Goal: Task Accomplishment & Management: Use online tool/utility

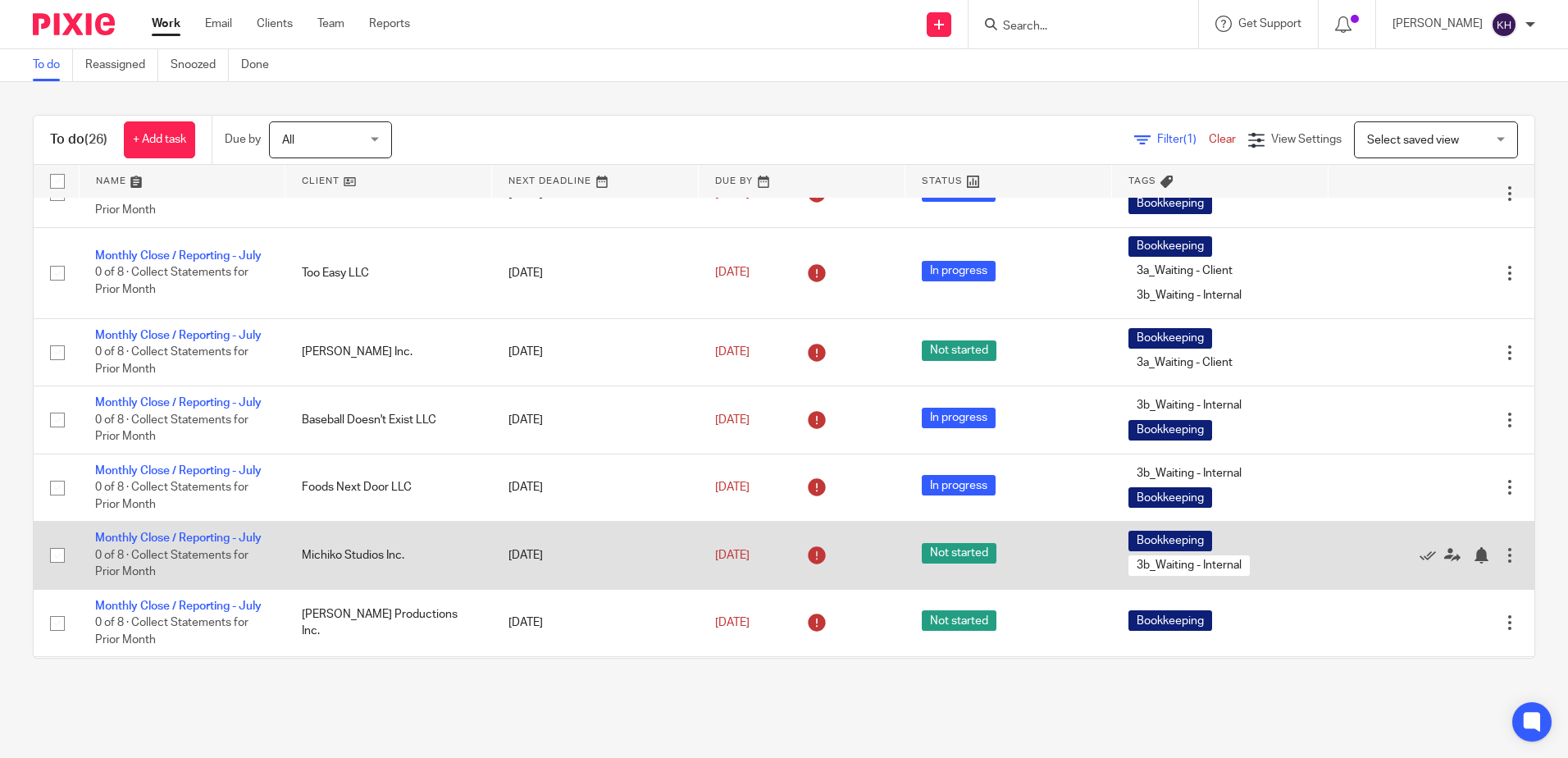
scroll to position [287, 0]
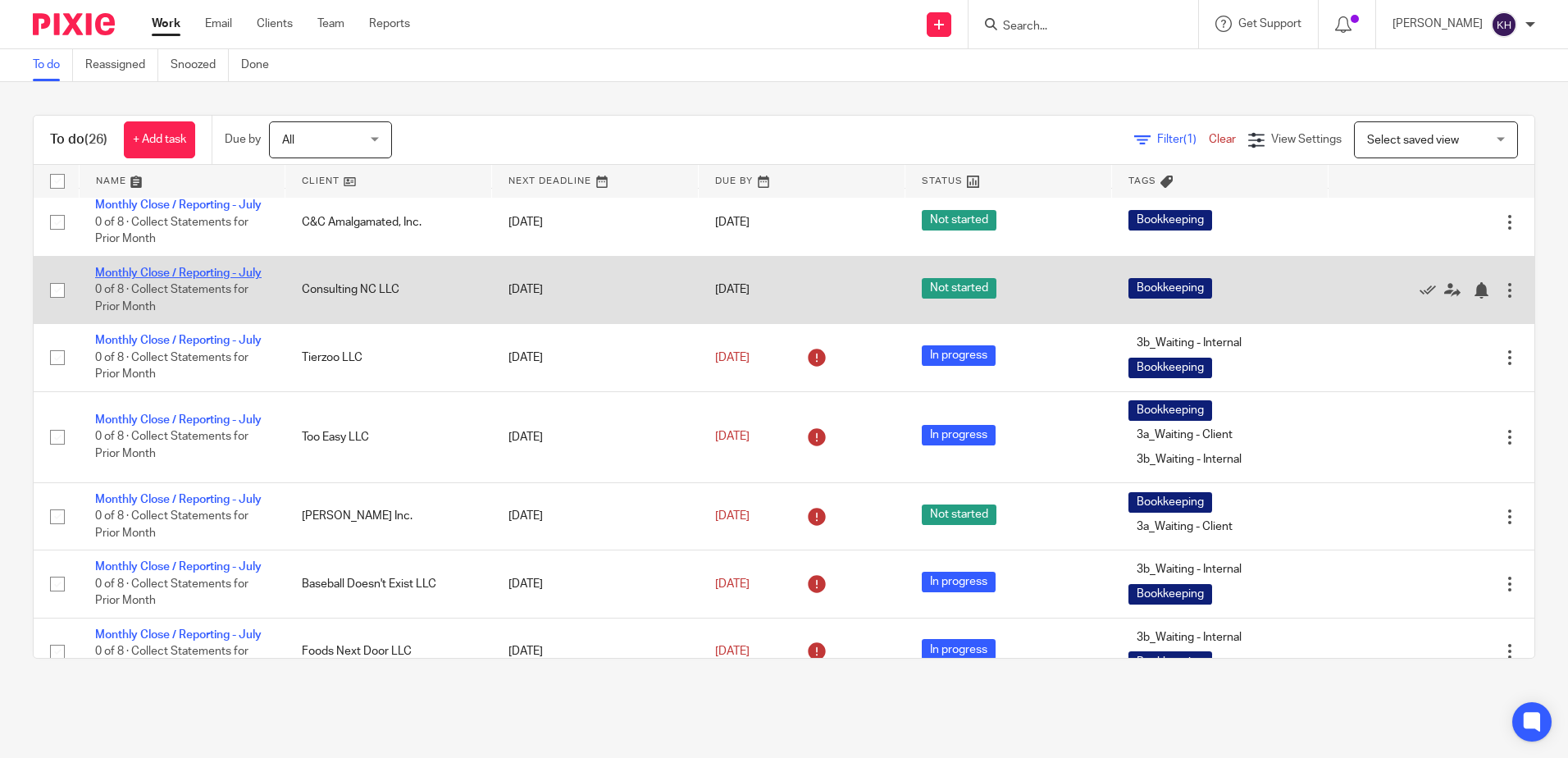
click at [196, 279] on link "Monthly Close / Reporting - July" at bounding box center [178, 273] width 166 height 12
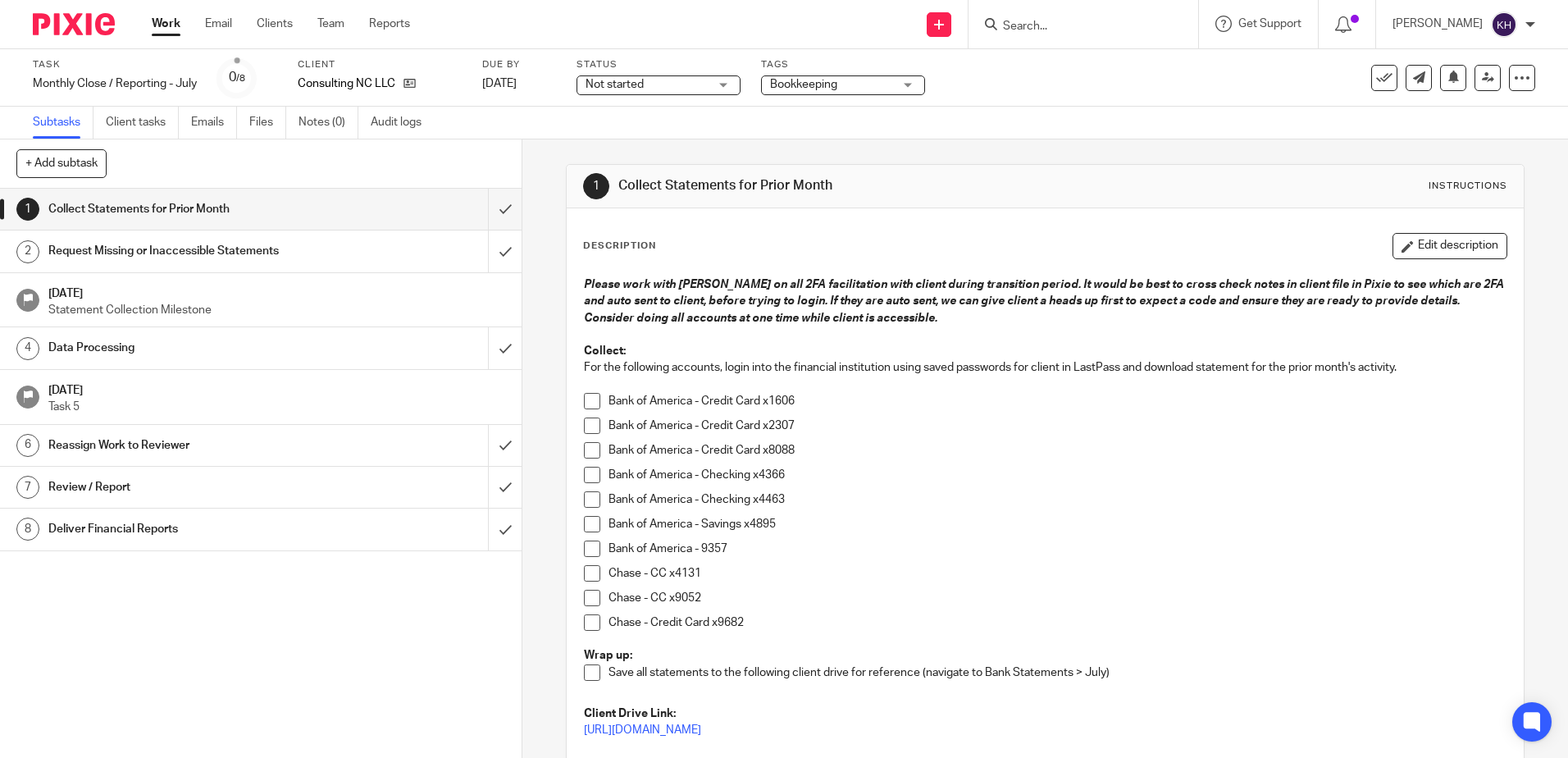
click at [168, 23] on link "Work" at bounding box center [166, 24] width 29 height 16
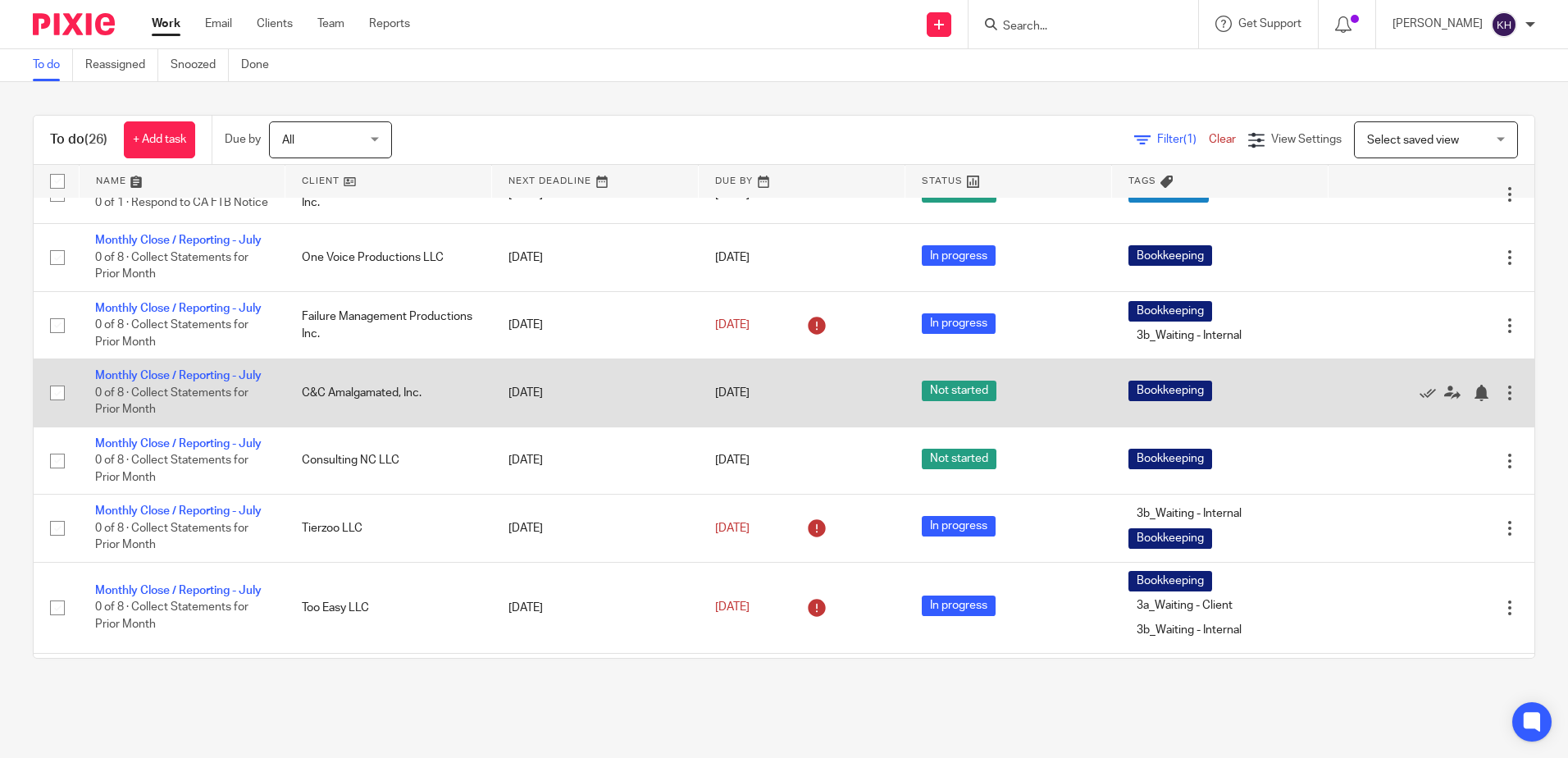
scroll to position [410, 0]
